Goal: Transaction & Acquisition: Purchase product/service

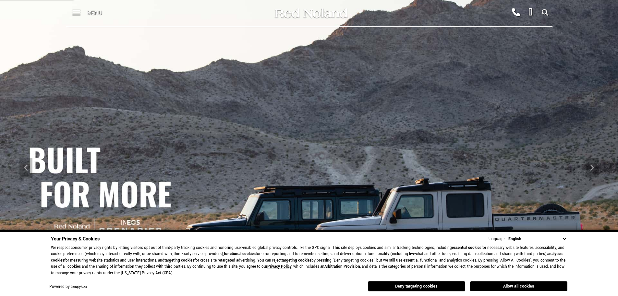
click at [77, 11] on span at bounding box center [76, 13] width 8 height 26
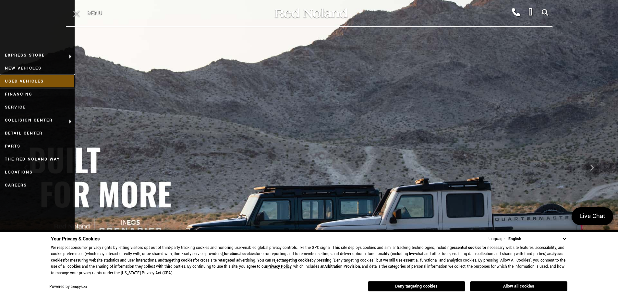
click at [36, 80] on link "Used Vehicles" at bounding box center [37, 81] width 75 height 13
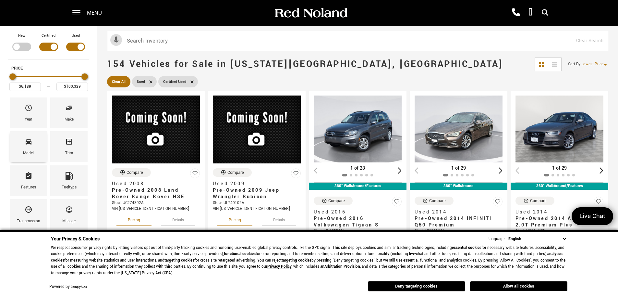
click at [33, 145] on div "Model" at bounding box center [28, 146] width 37 height 31
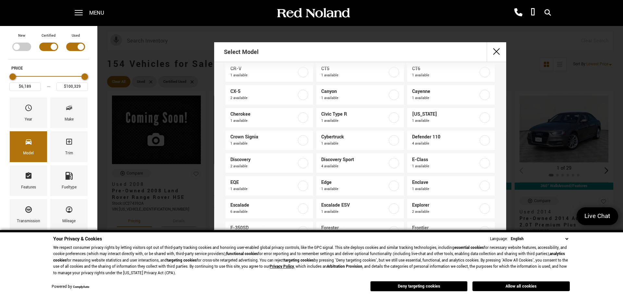
scroll to position [87, 0]
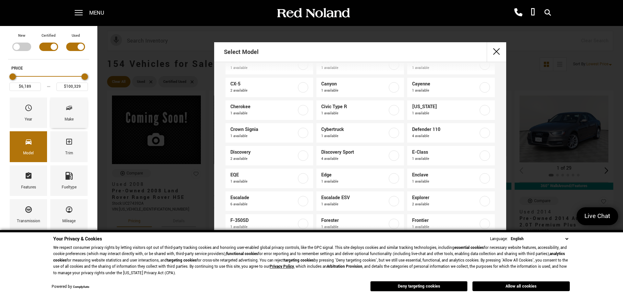
click at [67, 112] on span "Make" at bounding box center [69, 109] width 8 height 14
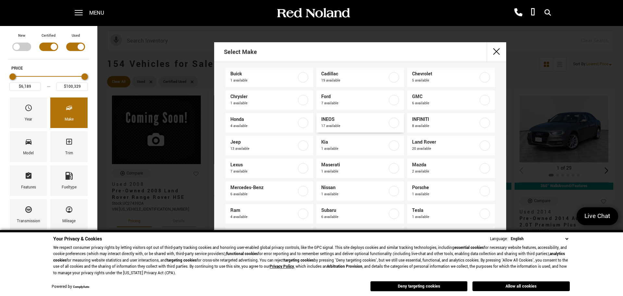
scroll to position [43, 0]
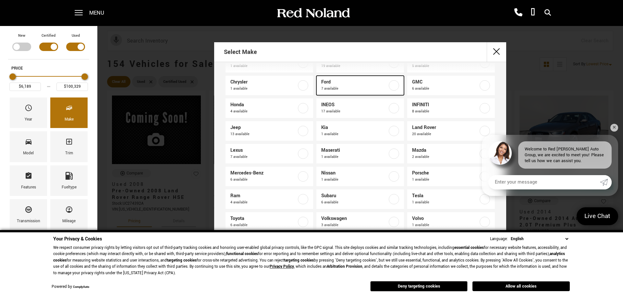
click at [368, 88] on span "7 available" at bounding box center [354, 88] width 66 height 6
type input "$17,678"
type input "$42,466"
checkbox input "true"
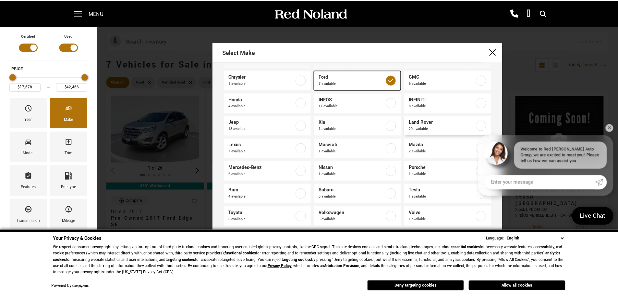
scroll to position [52, 0]
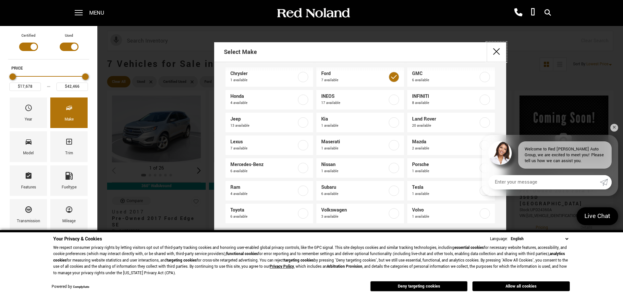
click at [497, 48] on button "close" at bounding box center [496, 51] width 19 height 19
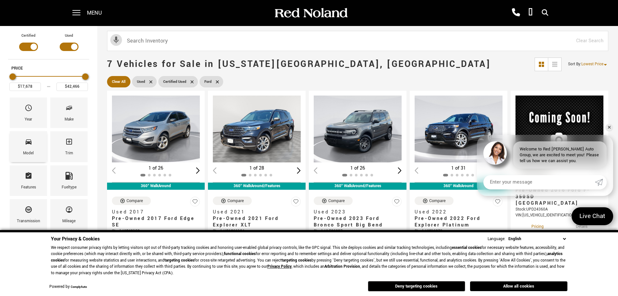
click at [37, 144] on div "Model" at bounding box center [28, 146] width 37 height 31
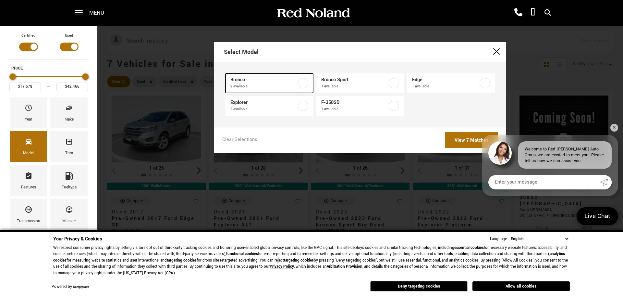
click at [307, 87] on div at bounding box center [303, 83] width 10 height 10
type input "$42,239"
checkbox input "true"
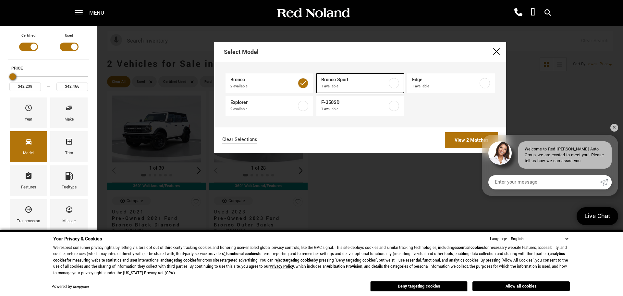
click at [391, 80] on label at bounding box center [394, 83] width 10 height 10
type input "$26,813"
checkbox input "true"
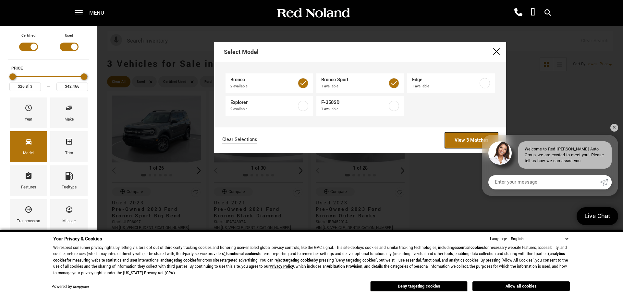
click at [461, 139] on link "View 3 Matches" at bounding box center [471, 140] width 53 height 16
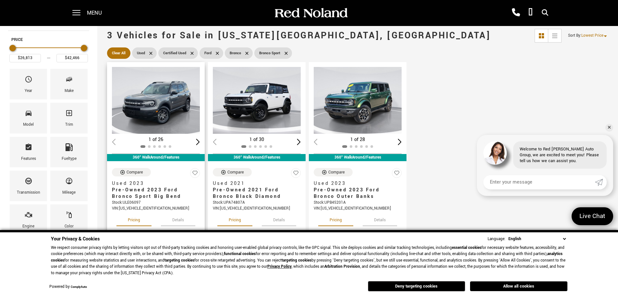
scroll to position [43, 0]
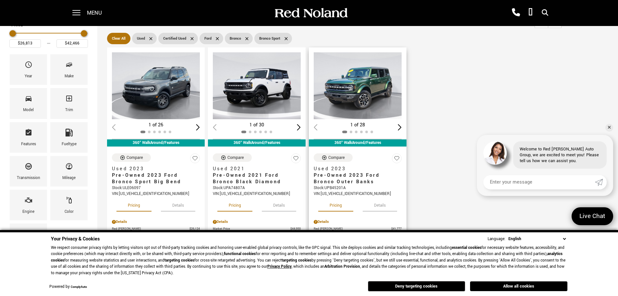
click at [373, 88] on img "1 / 2" at bounding box center [358, 85] width 89 height 67
click at [364, 112] on img "1 / 2" at bounding box center [358, 85] width 89 height 67
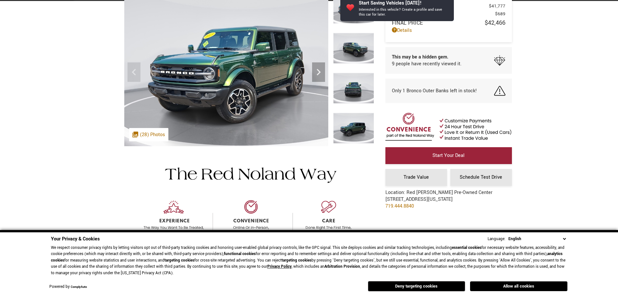
scroll to position [87, 0]
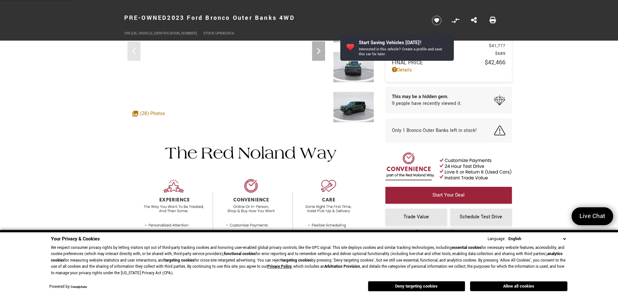
click at [565, 237] on select "English Spanish / Español English / [GEOGRAPHIC_DATA] Korean / 한국어 Vietnamese /…" at bounding box center [537, 238] width 61 height 7
click at [595, 260] on div "Your Privacy & Cookies Language: English Spanish / Español English / United Kin…" at bounding box center [309, 263] width 618 height 66
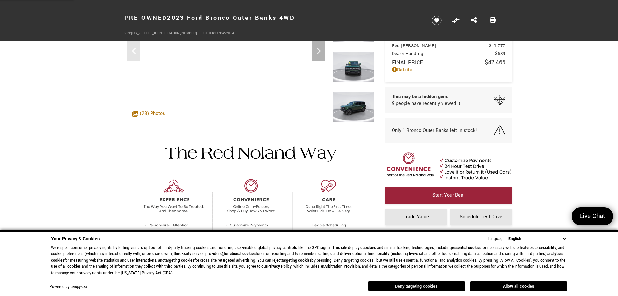
click at [442, 288] on button "Deny targeting cookies" at bounding box center [416, 286] width 97 height 10
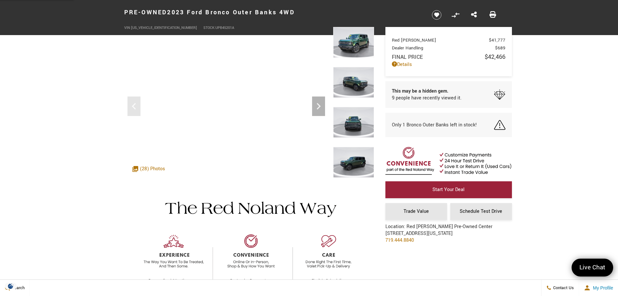
scroll to position [0, 0]
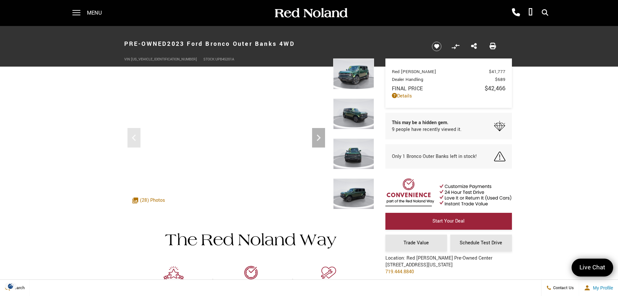
click at [139, 58] on span "1FMEE5BP5PLB45201" at bounding box center [164, 59] width 66 height 5
copy span "[US_VEHICLE_IDENTIFICATION_NUMBER]"
